Goal: Communication & Community: Share content

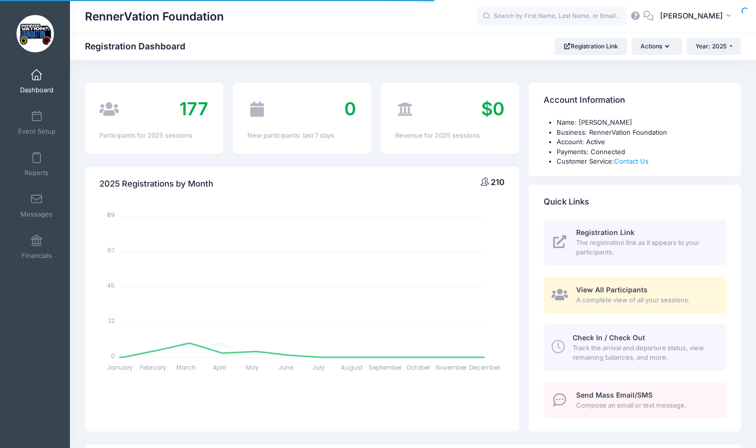
select select
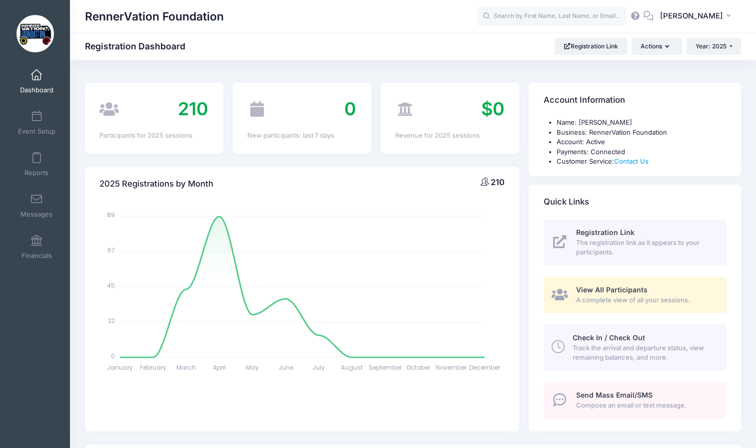
click at [640, 398] on span "Send Mass Email/SMS" at bounding box center [614, 395] width 76 height 8
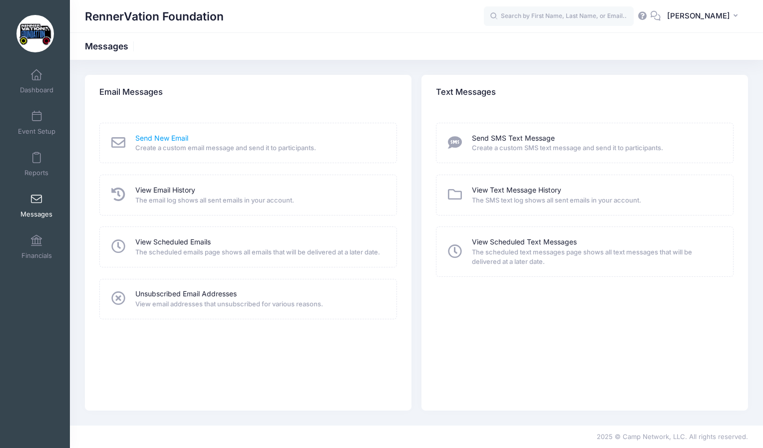
click at [166, 136] on link "Send New Email" at bounding box center [161, 138] width 53 height 10
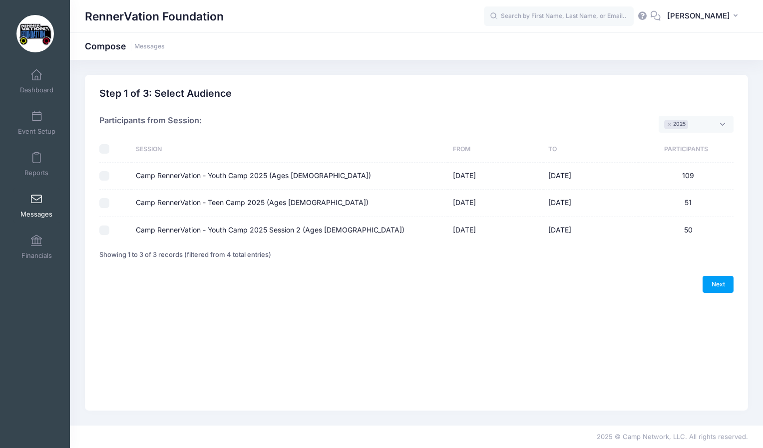
click at [105, 178] on input "Camp RennerVation - Youth Camp 2025 (Ages 8-13)" at bounding box center [104, 176] width 10 height 10
checkbox input "true"
click at [104, 203] on input "Camp RennerVation - Teen Camp 2025 (Ages 14-18)" at bounding box center [104, 203] width 10 height 10
checkbox input "true"
click at [108, 230] on input "Camp RennerVation - Youth Camp 2025 Session 2 (Ages 8-13)" at bounding box center [104, 231] width 10 height 10
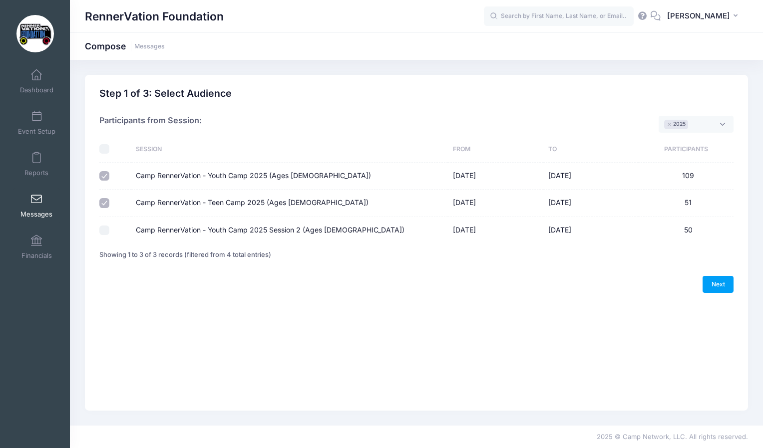
checkbox input "true"
click at [727, 285] on link "Next" at bounding box center [718, 284] width 31 height 17
select select "50"
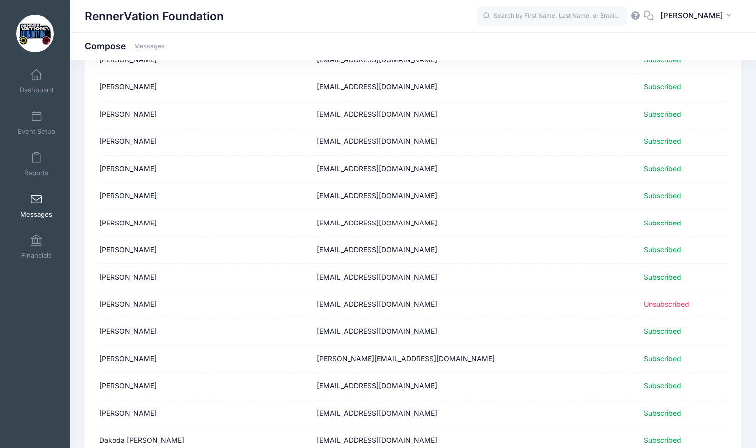
scroll to position [1168, 0]
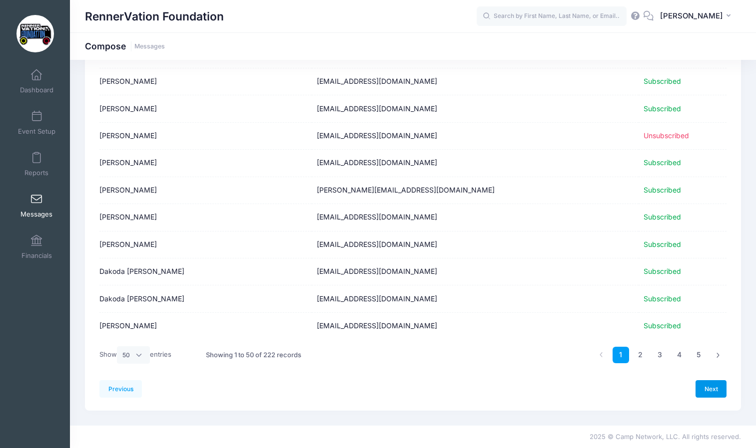
click at [718, 390] on link "Next" at bounding box center [710, 389] width 31 height 17
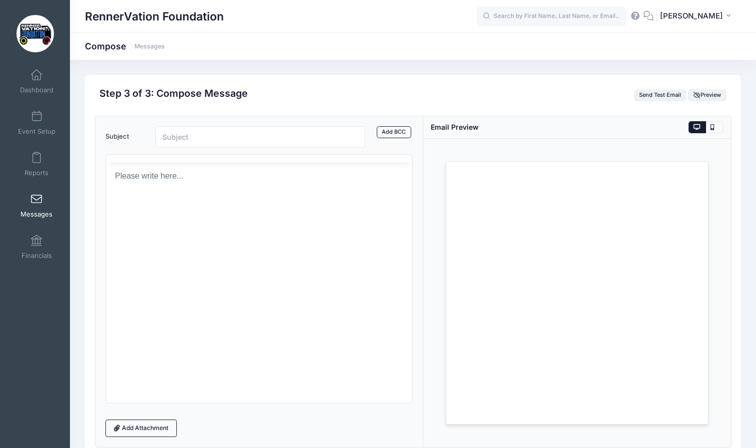
scroll to position [0, 0]
paste input "Friday 8/29 3pm-5pm Luggage & Laughter event at the RennerVation Foundation Off…"
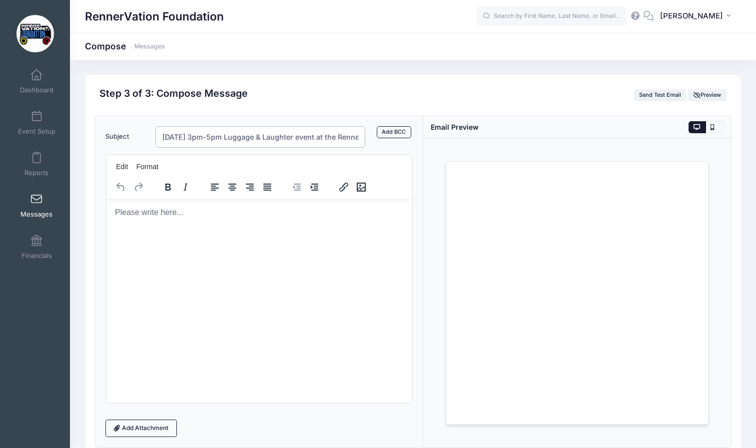
scroll to position [0, 103]
drag, startPoint x: 229, startPoint y: 137, endPoint x: 366, endPoint y: 151, distance: 138.0
click at [366, 151] on form "Subject Friday 8/29 3pm-5pm Luggage & Laughter event at the RennerVation Founda…" at bounding box center [259, 281] width 308 height 311
type input "[DATE] 3pm-5pm Luggage & Laughter event"
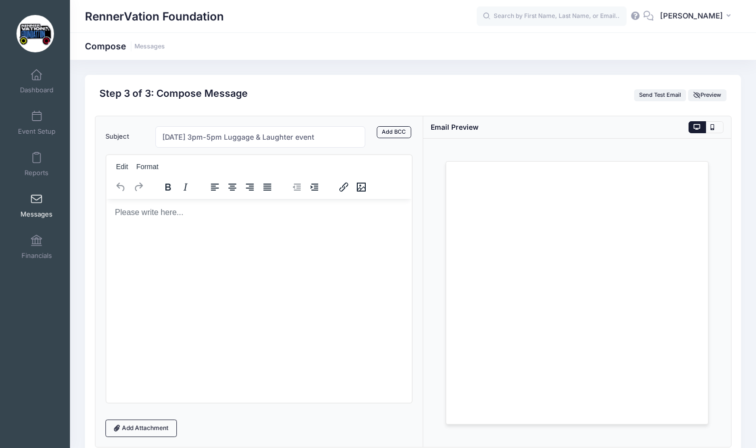
click at [135, 208] on body "Rich Text Area. Press ALT-0 for help." at bounding box center [259, 212] width 290 height 11
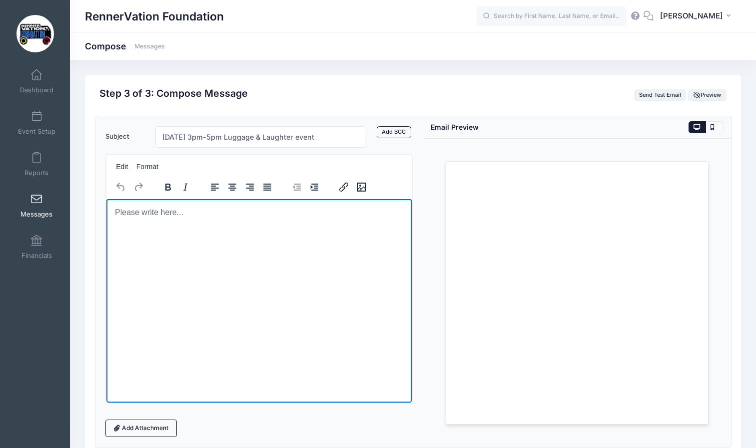
click at [139, 214] on body "Rich Text Area. Press ALT-0 for help." at bounding box center [259, 212] width 290 height 11
click at [161, 214] on body "Rich Text Area. Press ALT-0 for help." at bounding box center [259, 212] width 290 height 11
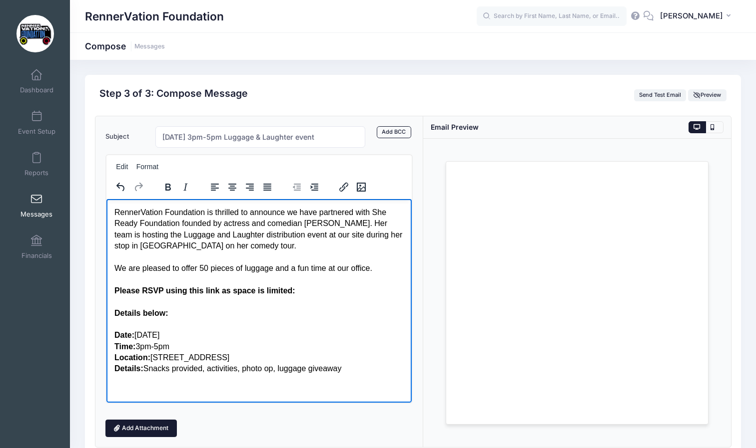
click at [163, 428] on link "Add Attachment" at bounding box center [141, 428] width 72 height 17
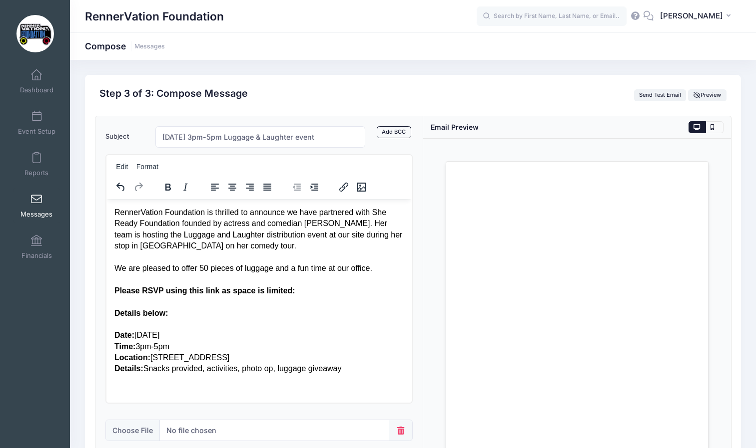
scroll to position [106, 0]
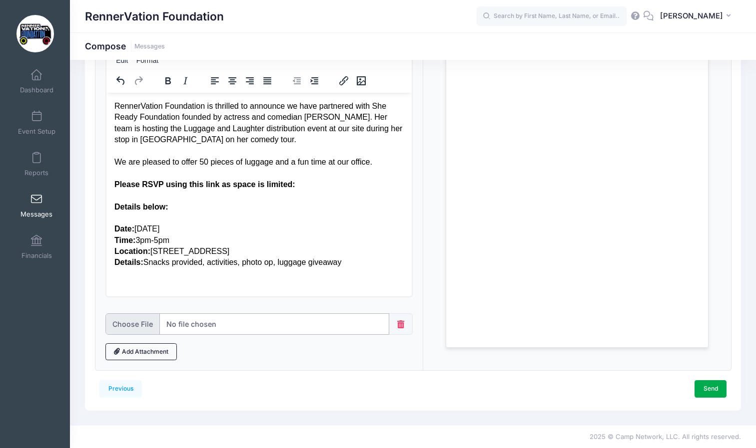
click at [303, 327] on input "file" at bounding box center [247, 324] width 284 height 21
type input "C:\fakepath\SheReady.avif"
click at [274, 261] on div "Details: Snacks provided, activities, photo op, luggage giveaway" at bounding box center [259, 262] width 290 height 11
click at [295, 187] on div "Please RSVP using this link as space is limited:" at bounding box center [259, 184] width 290 height 11
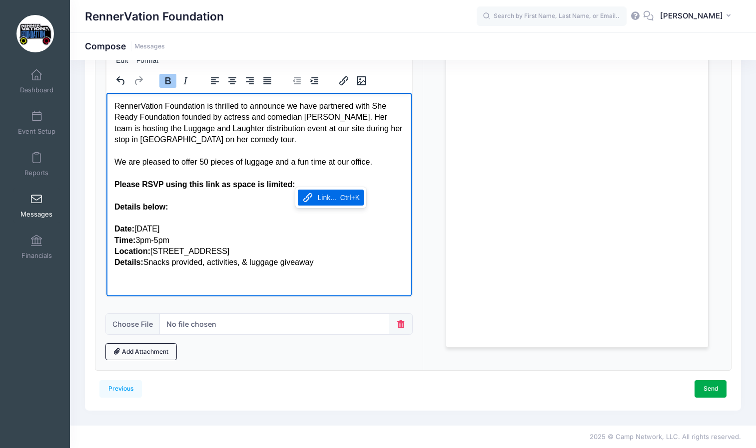
click at [299, 185] on div "Please RSVP using this link as space is limited:" at bounding box center [259, 184] width 290 height 11
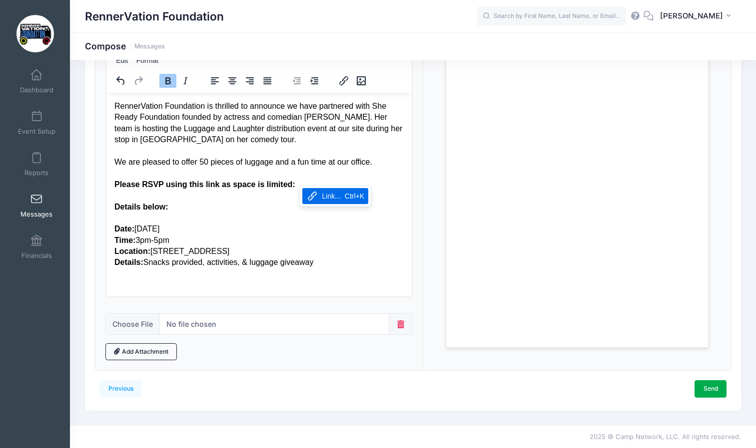
click at [331, 197] on div "Link..." at bounding box center [331, 196] width 18 height 12
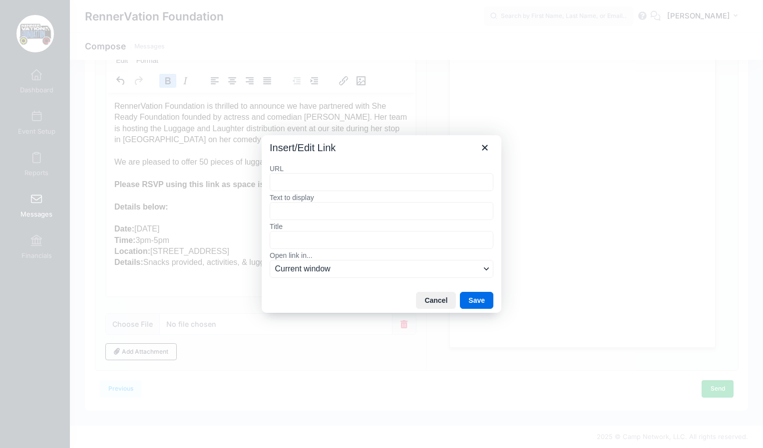
type input "https://forms.gle/aq8W2wGB6LMEeXuk9"
click at [483, 305] on button "Save" at bounding box center [476, 300] width 33 height 17
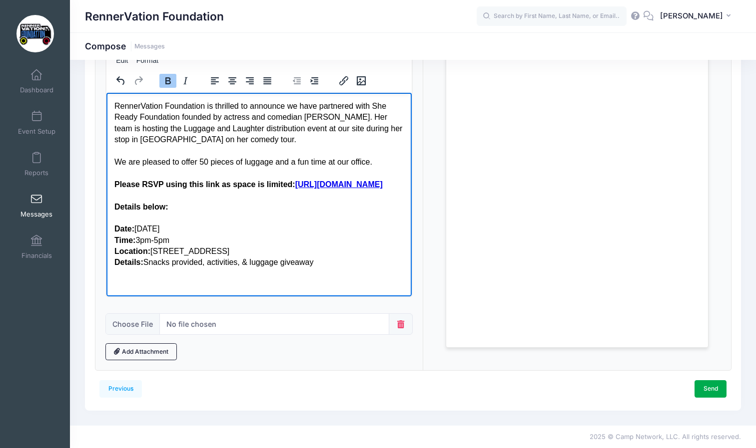
click at [332, 268] on div "Details: Snacks provided, activities, & luggage giveaway" at bounding box center [259, 262] width 290 height 11
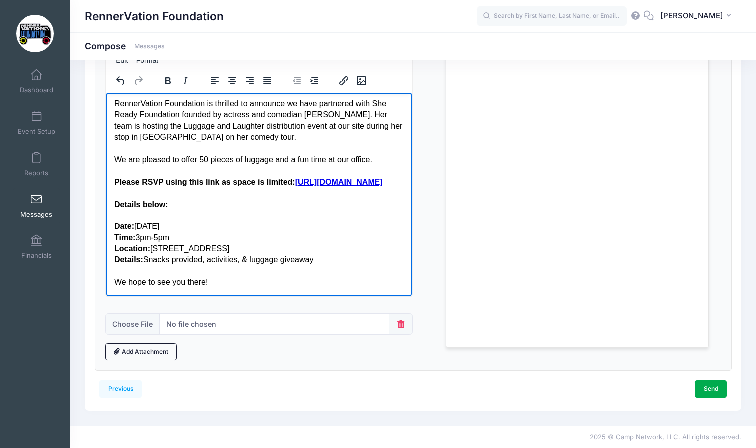
scroll to position [0, 0]
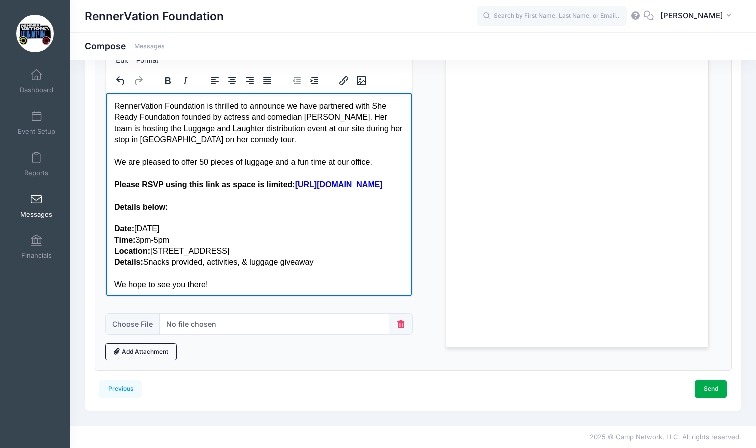
drag, startPoint x: 408, startPoint y: 233, endPoint x: 524, endPoint y: 246, distance: 117.1
click at [715, 390] on link "Send" at bounding box center [710, 389] width 32 height 17
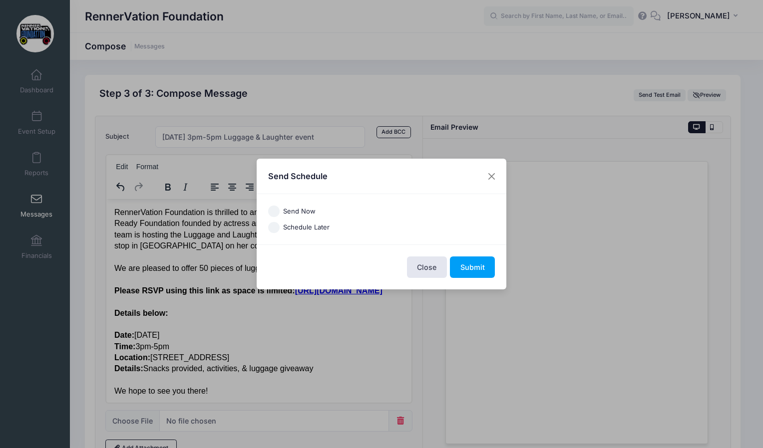
click at [307, 207] on label "Send Now" at bounding box center [299, 212] width 32 height 10
click at [280, 207] on input "Send Now" at bounding box center [273, 211] width 11 height 11
radio input "true"
click at [472, 266] on button "Submit" at bounding box center [472, 267] width 45 height 21
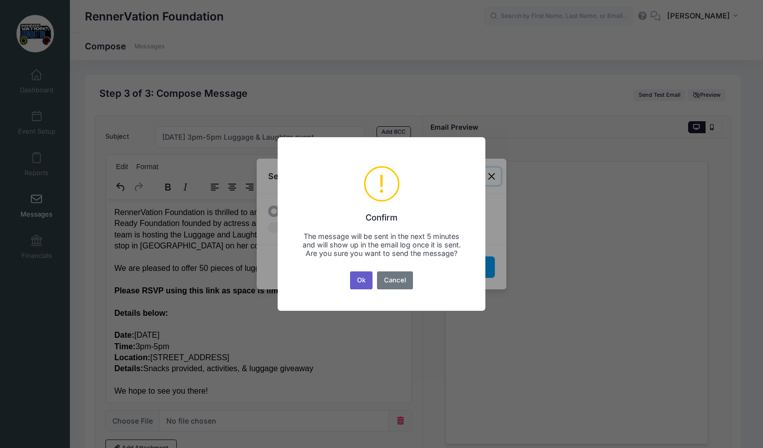
click at [365, 284] on button "Ok" at bounding box center [361, 281] width 23 height 18
